Goal: Transaction & Acquisition: Obtain resource

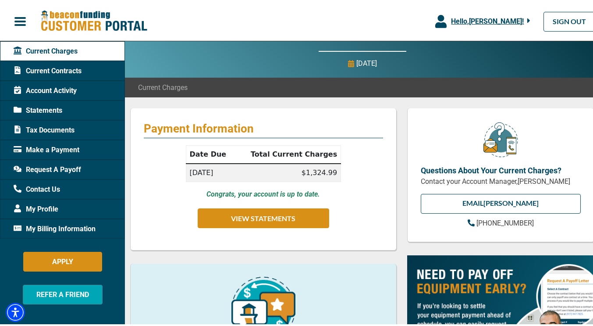
scroll to position [44, 0]
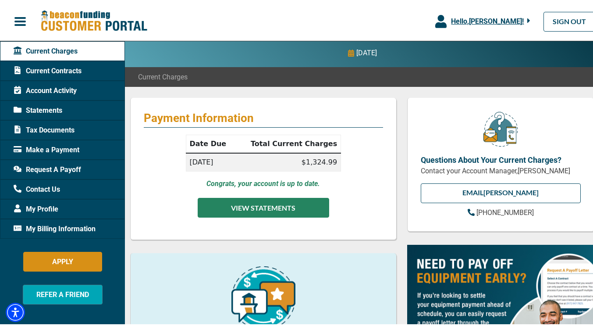
click at [242, 206] on button "VIEW STATEMENTS" at bounding box center [263, 206] width 131 height 20
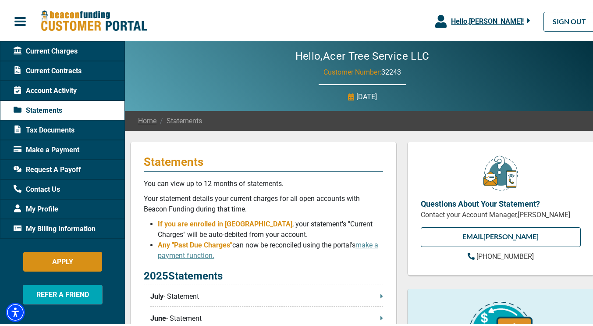
scroll to position [175, 0]
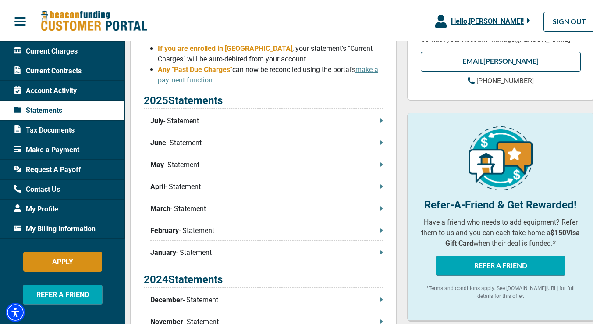
click at [183, 123] on p "July - Statement" at bounding box center [266, 119] width 233 height 11
click at [65, 69] on span "Current Contracts" at bounding box center [48, 69] width 68 height 11
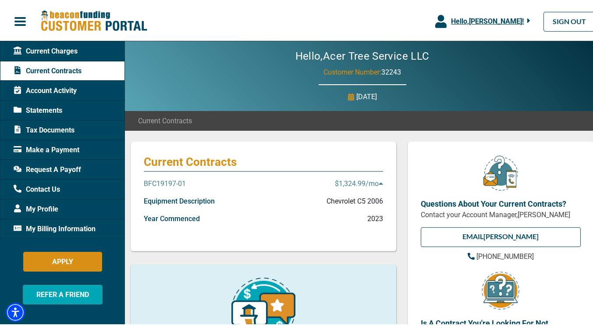
click at [176, 179] on p "BFC19197-01" at bounding box center [165, 182] width 42 height 11
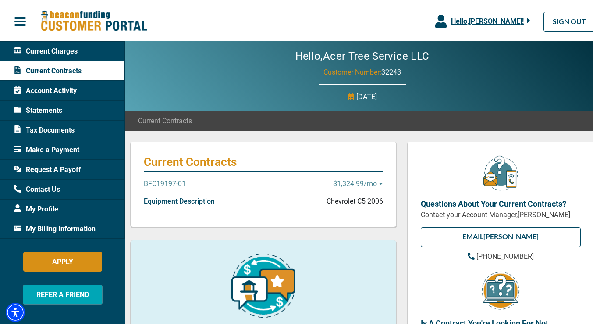
click at [176, 177] on p "BFC19197-01" at bounding box center [165, 182] width 42 height 11
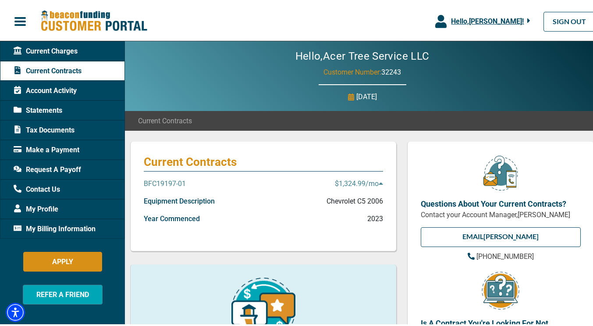
click at [177, 217] on p "Year Commenced" at bounding box center [172, 217] width 56 height 11
click at [178, 199] on p "Equipment Description" at bounding box center [179, 199] width 71 height 11
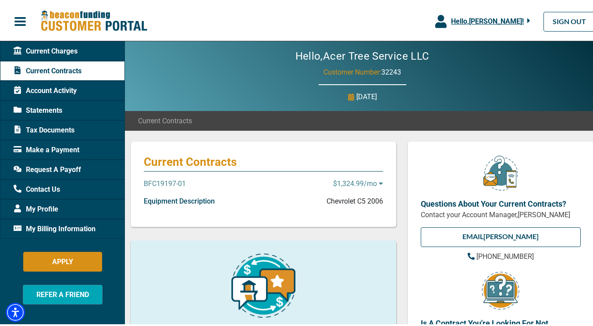
click at [51, 167] on span "Request A Payoff" at bounding box center [47, 168] width 67 height 11
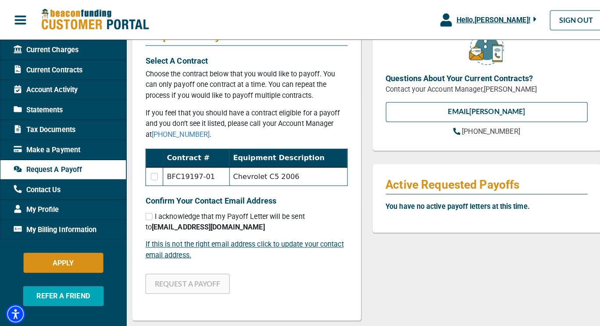
scroll to position [131, 0]
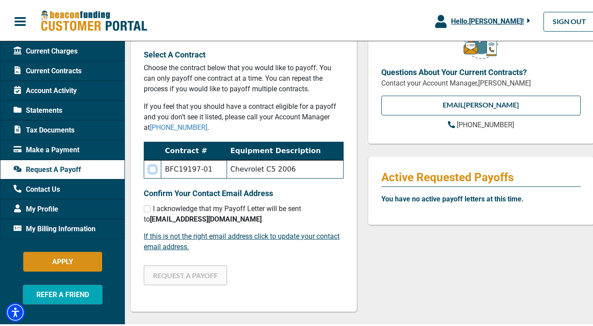
click at [156, 166] on input "checkbox" at bounding box center [152, 167] width 7 height 7
checkbox input "true"
click at [143, 210] on div "Request A Payoff Letter Select A Contract Choose the contract below that you wo…" at bounding box center [243, 159] width 227 height 302
click at [144, 205] on input "checkbox" at bounding box center [147, 206] width 7 height 7
checkbox input "true"
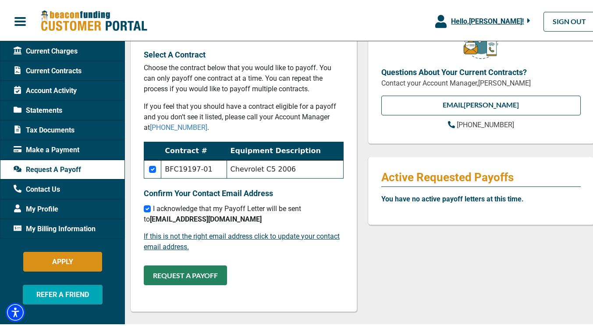
click at [183, 274] on button "REQUEST A PAYOFF" at bounding box center [185, 273] width 83 height 20
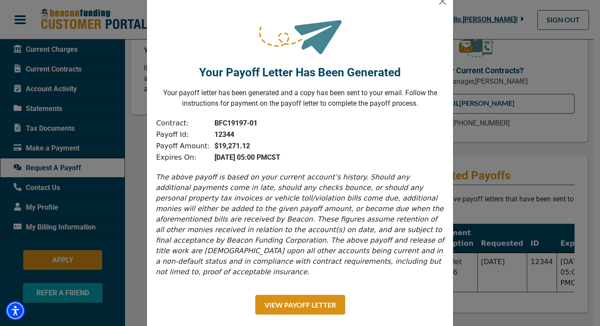
scroll to position [32, 0]
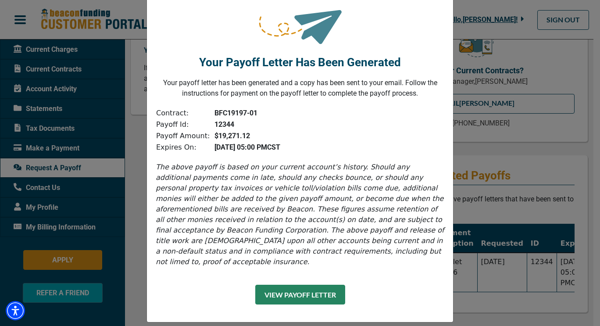
click at [303, 284] on button "View Payoff Letter" at bounding box center [300, 294] width 90 height 20
click at [545, 53] on div "Your Payoff Letter Has Been Generated Your payoff letter has been generated and…" at bounding box center [300, 163] width 600 height 326
click at [557, 67] on div "Your Payoff Letter Has Been Generated Your payoff letter has been generated and…" at bounding box center [300, 163] width 600 height 326
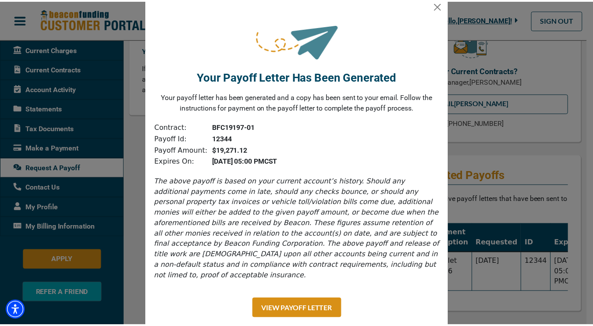
scroll to position [0, 0]
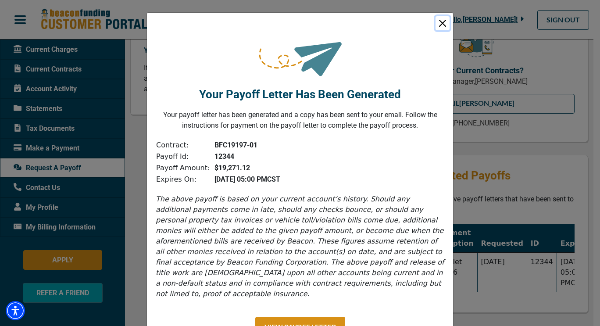
click at [446, 25] on button "Close" at bounding box center [442, 23] width 14 height 14
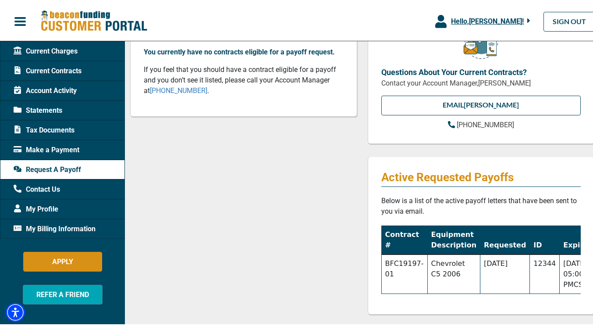
click at [39, 67] on span "Current Contracts" at bounding box center [48, 69] width 68 height 11
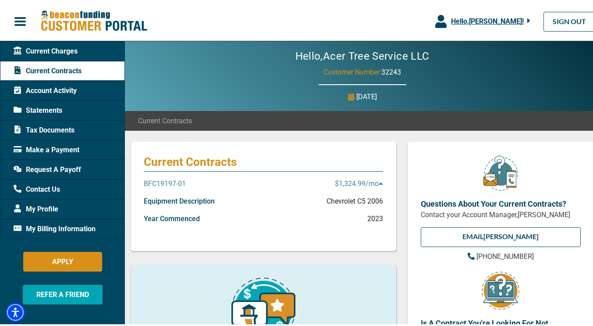
click at [156, 181] on p "BFC19197-01" at bounding box center [165, 182] width 42 height 11
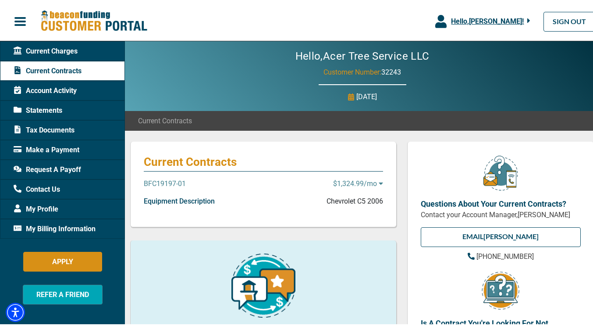
click at [156, 180] on p "BFC19197-01" at bounding box center [165, 182] width 42 height 11
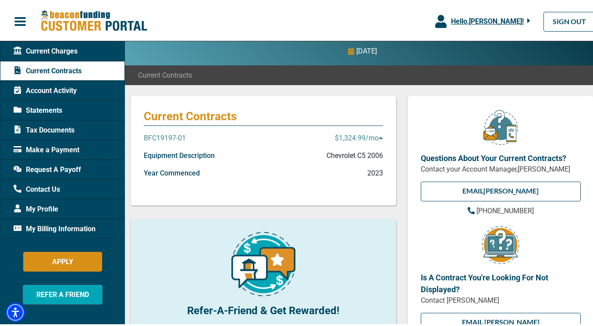
scroll to position [309, 0]
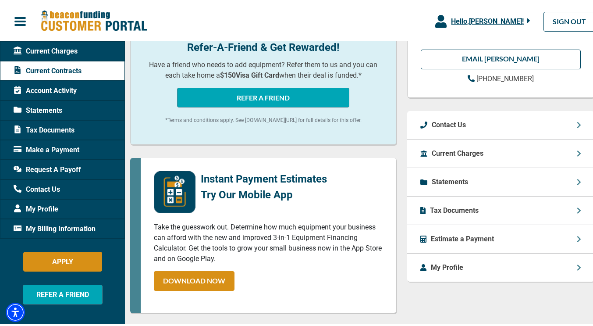
click at [526, 161] on div "Current Charges" at bounding box center [500, 152] width 187 height 28
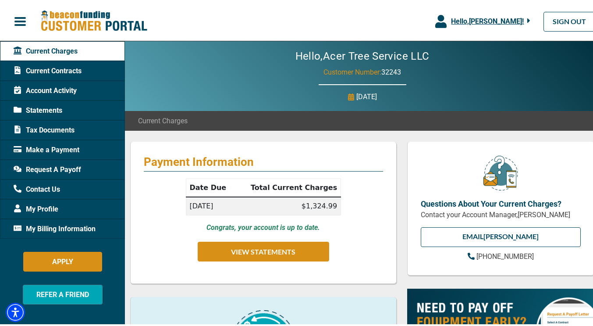
click at [62, 86] on span "Account Activity" at bounding box center [45, 89] width 63 height 11
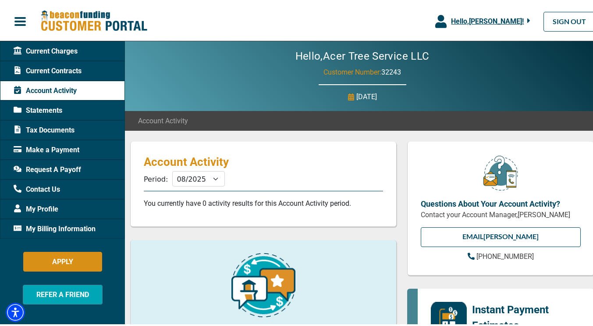
click at [32, 201] on div "My Profile" at bounding box center [62, 207] width 125 height 20
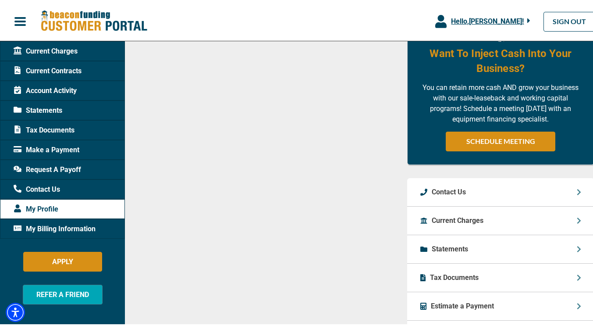
scroll to position [614, 0]
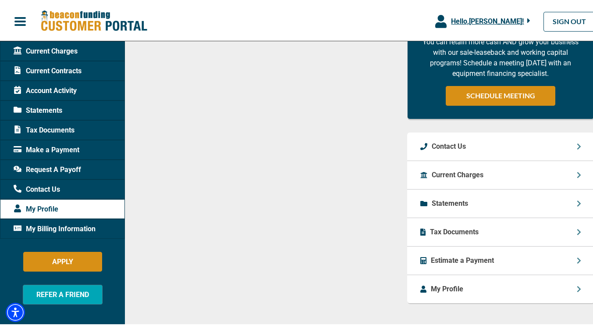
click at [441, 228] on p "Tax Documents" at bounding box center [454, 230] width 49 height 11
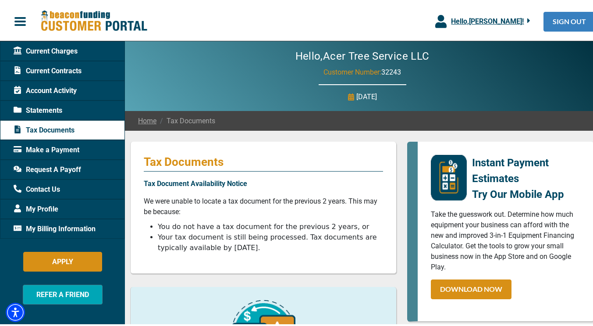
click at [560, 18] on link "SIGN OUT" at bounding box center [570, 20] width 52 height 20
